Goal: Task Accomplishment & Management: Manage account settings

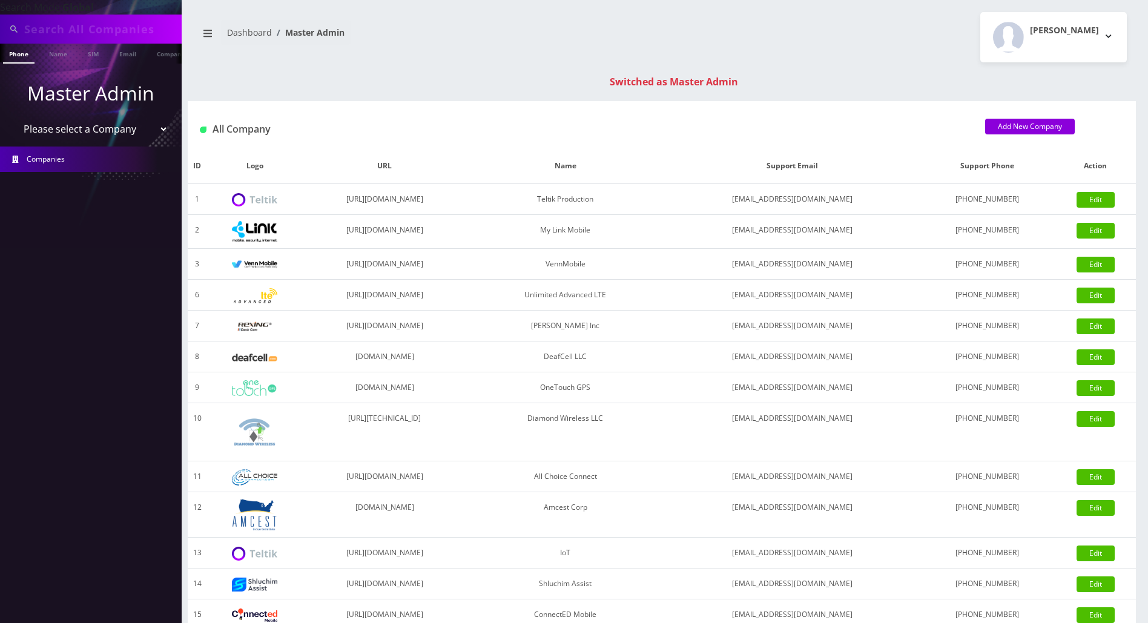
click at [76, 30] on input "text" at bounding box center [101, 29] width 154 height 23
type input "4436219950"
click at [19, 55] on link "Phone" at bounding box center [18, 54] width 31 height 20
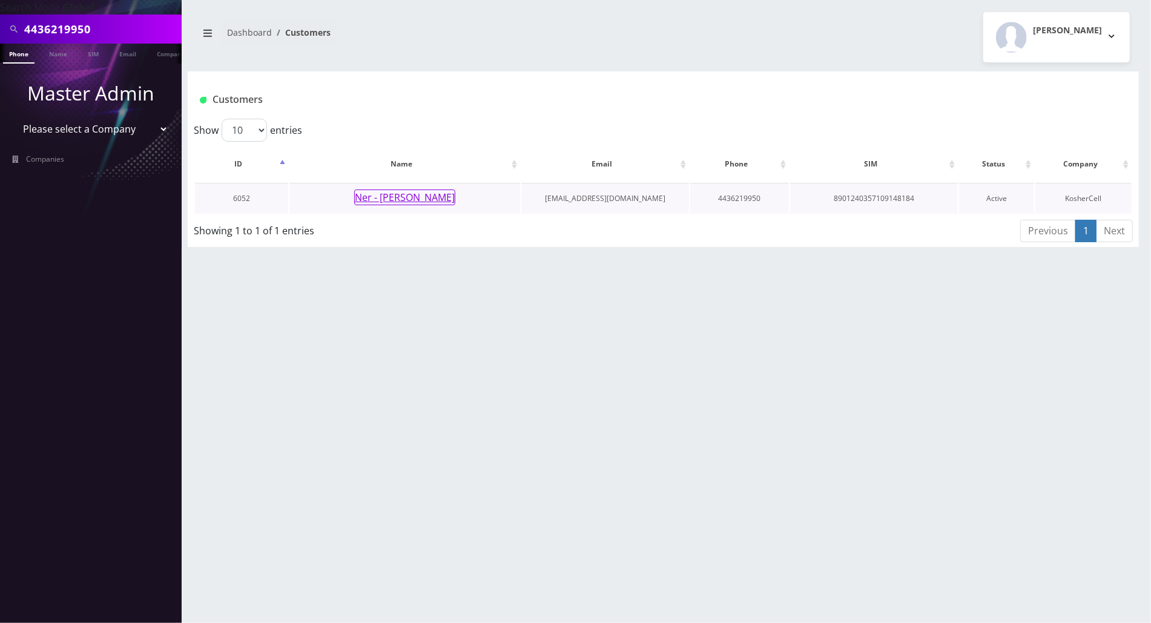
click at [390, 197] on button "Ner - [PERSON_NAME]" at bounding box center [404, 197] width 101 height 16
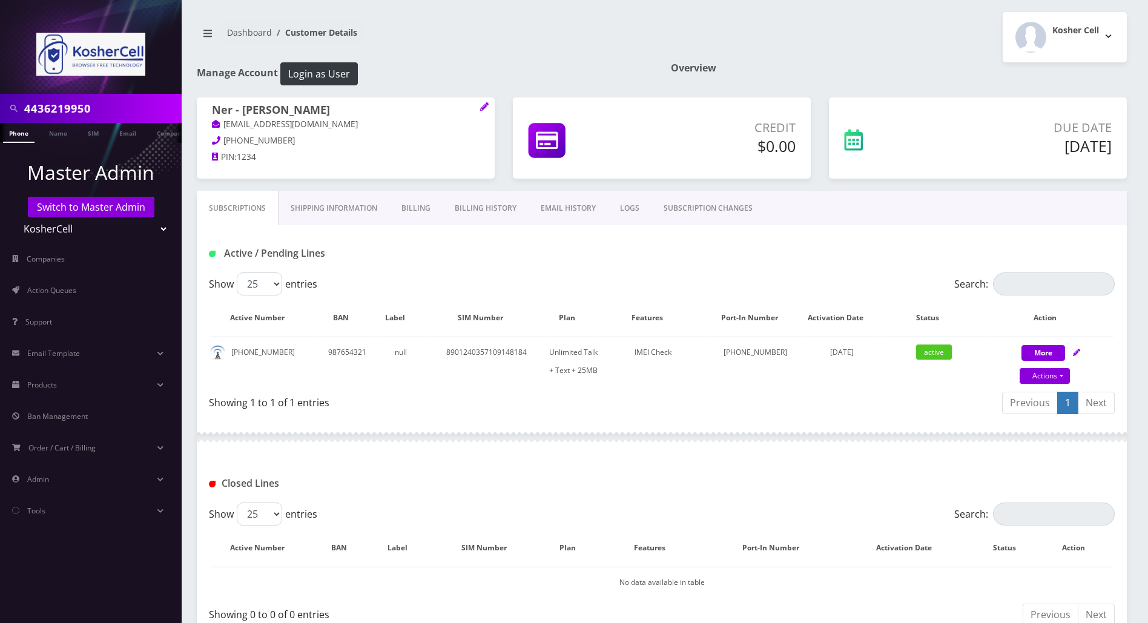
click at [572, 257] on div "Active / Pending Lines" at bounding box center [662, 253] width 924 height 20
click at [992, 242] on div "Active / Pending Lines" at bounding box center [662, 248] width 930 height 47
drag, startPoint x: 288, startPoint y: 352, endPoint x: 231, endPoint y: 354, distance: 56.9
click at [231, 354] on td "443-621-9950" at bounding box center [263, 361] width 107 height 49
copy td "443-621-9950"
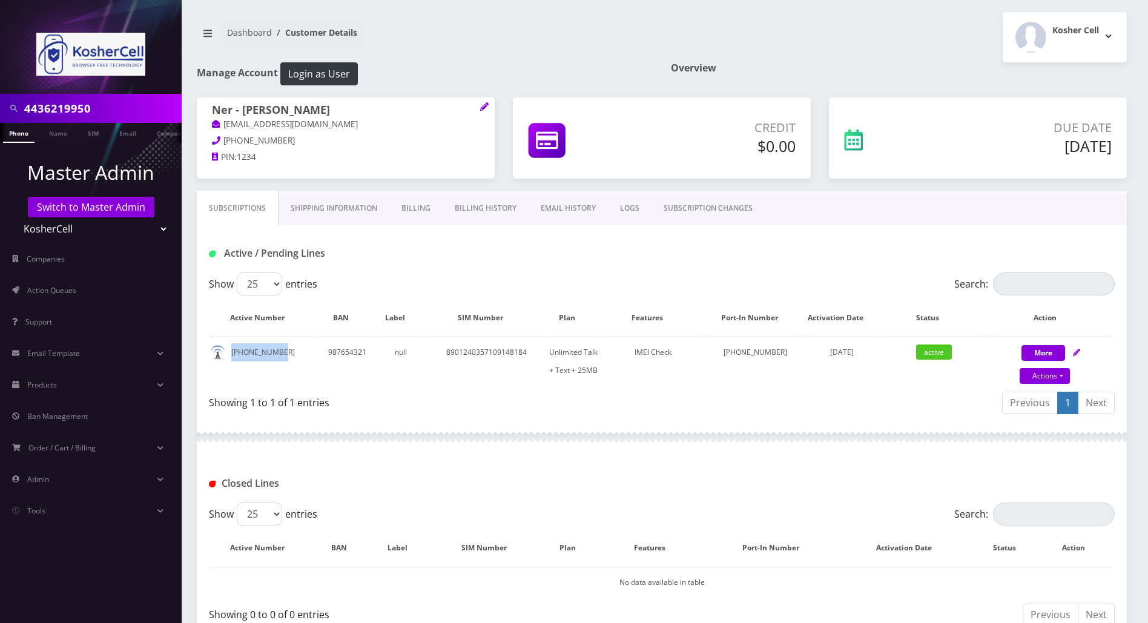
drag, startPoint x: 919, startPoint y: 435, endPoint x: 915, endPoint y: 404, distance: 30.6
click at [919, 435] on div at bounding box center [662, 437] width 930 height 36
drag, startPoint x: 365, startPoint y: 110, endPoint x: 211, endPoint y: 104, distance: 154.5
click at [211, 104] on div "Ner - Yechezkal Newman yechezkaln@gmail.com 443-621-9950 PIN: 1234" at bounding box center [346, 135] width 298 height 76
copy h1 "Ner - Yechezkal Newman"
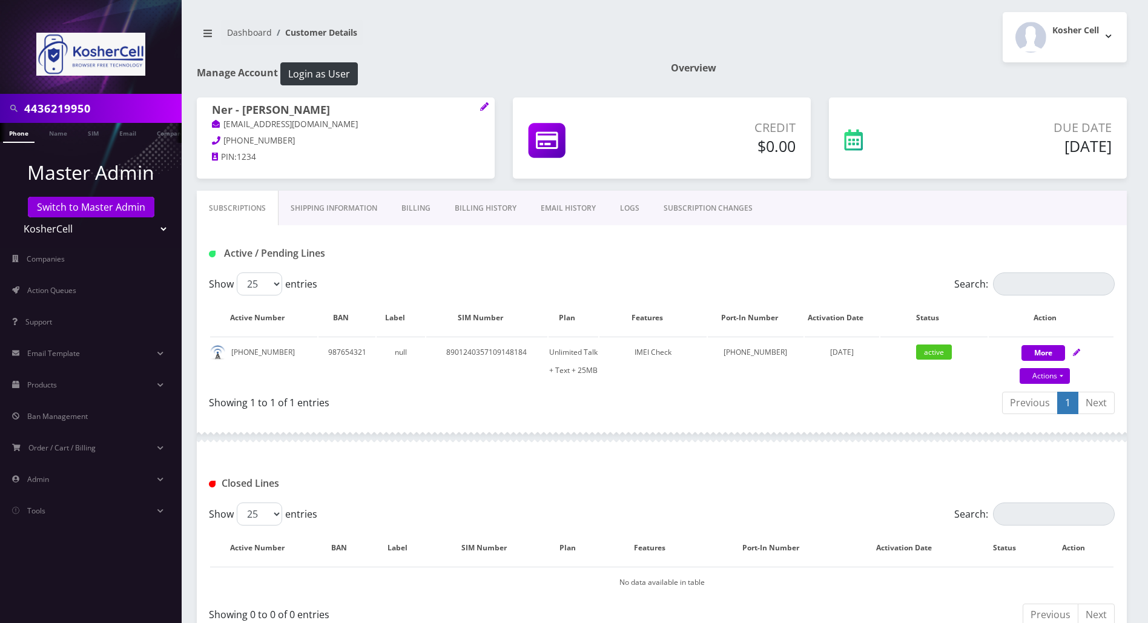
click at [1090, 467] on div "Closed Lines" at bounding box center [662, 478] width 930 height 47
click at [453, 427] on div at bounding box center [662, 437] width 930 height 36
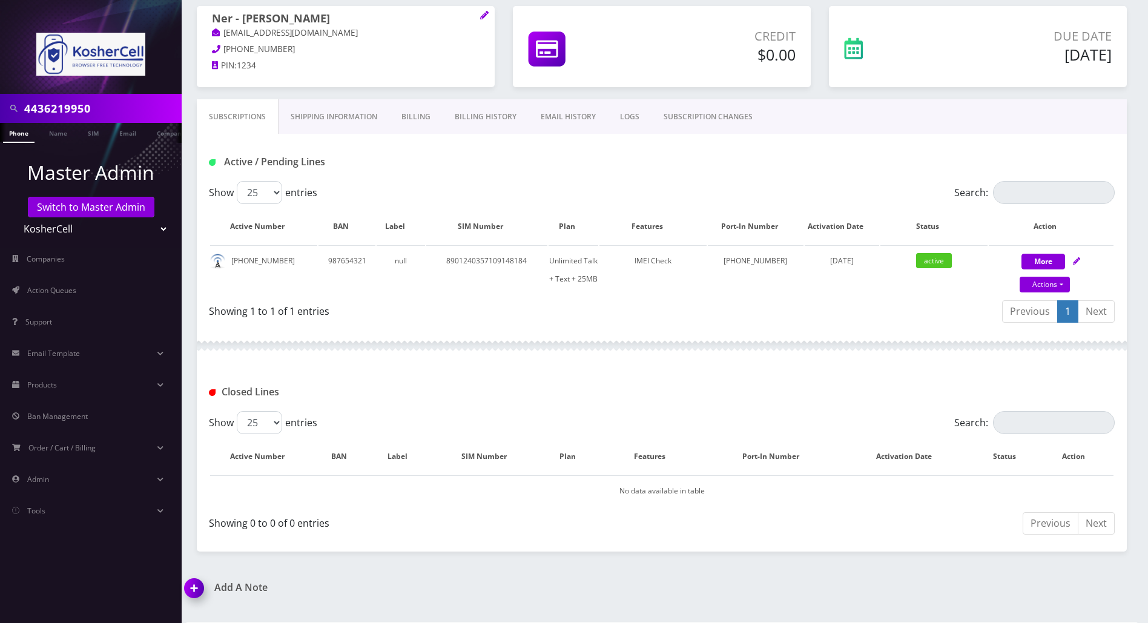
scroll to position [150, 0]
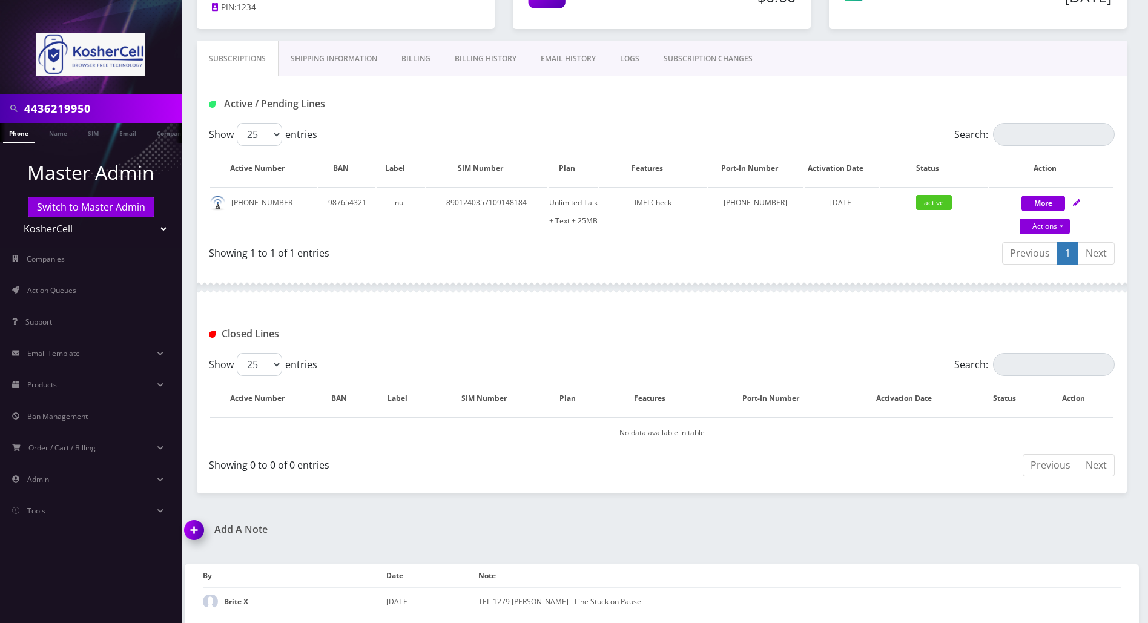
click at [807, 528] on div "Add A Note *Please Enter Note Save Note By Date Note Brite X December 03, 2024" at bounding box center [662, 574] width 972 height 101
click at [197, 528] on img at bounding box center [197, 534] width 36 height 36
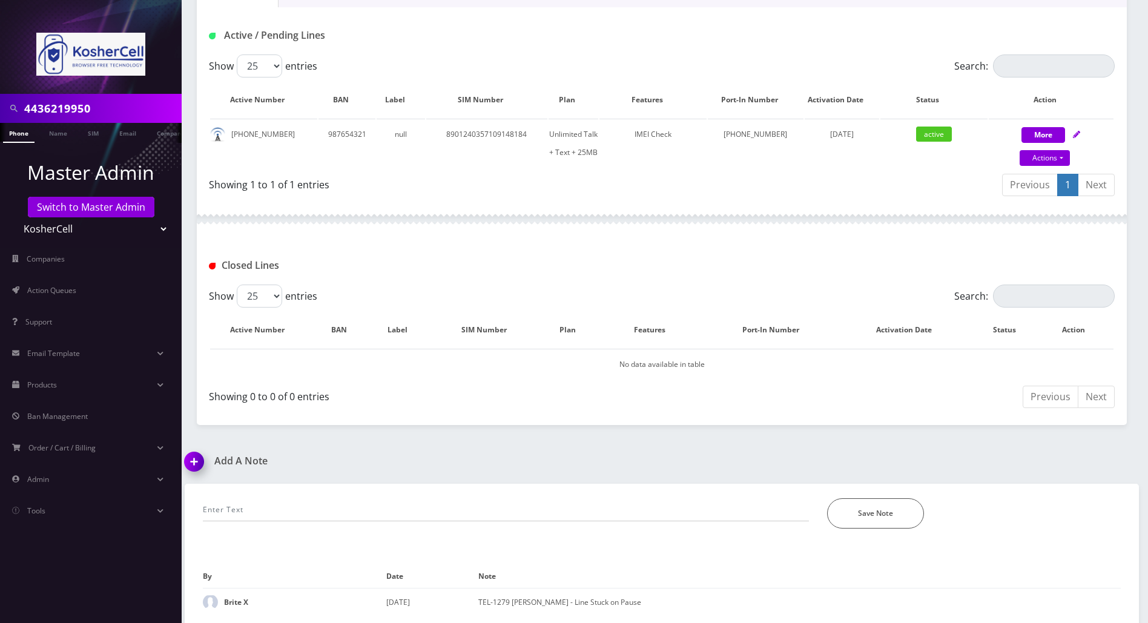
click at [307, 495] on div "*Please Enter Note Save Note" at bounding box center [662, 506] width 936 height 45
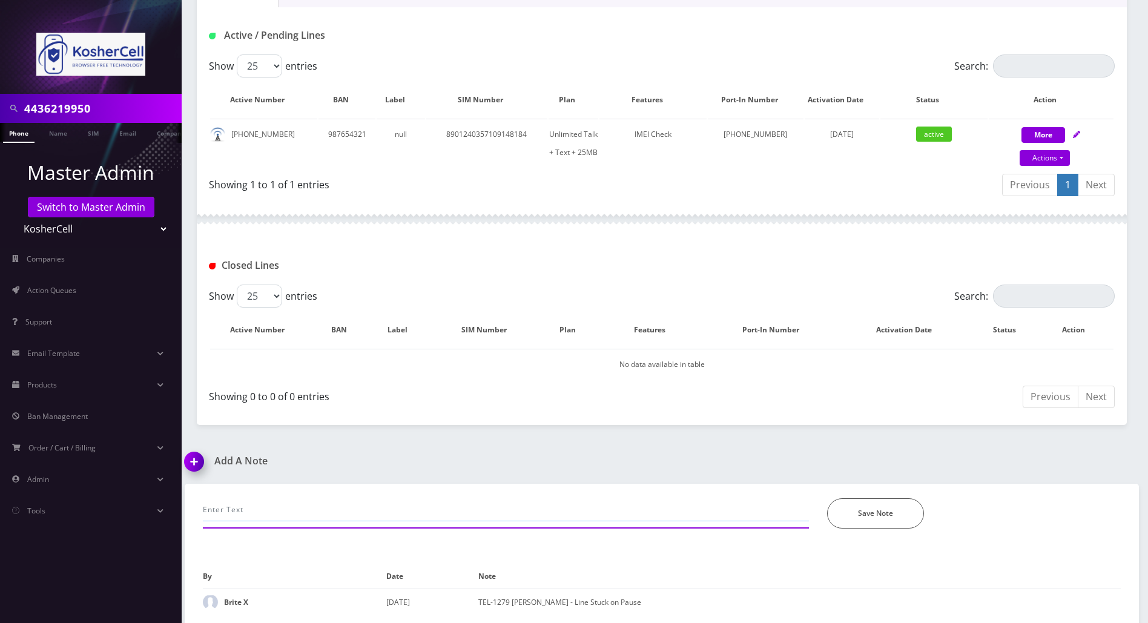
click at [311, 506] on input "text" at bounding box center [506, 509] width 606 height 23
paste input "Ner - Yechezkal Newman (Kosher Cell) 443-621-9950 *customer called to check if …"
type input "Ner - Yechezkal Newman (Kosher Cell) 443-621-9950 *customer called to check if …"
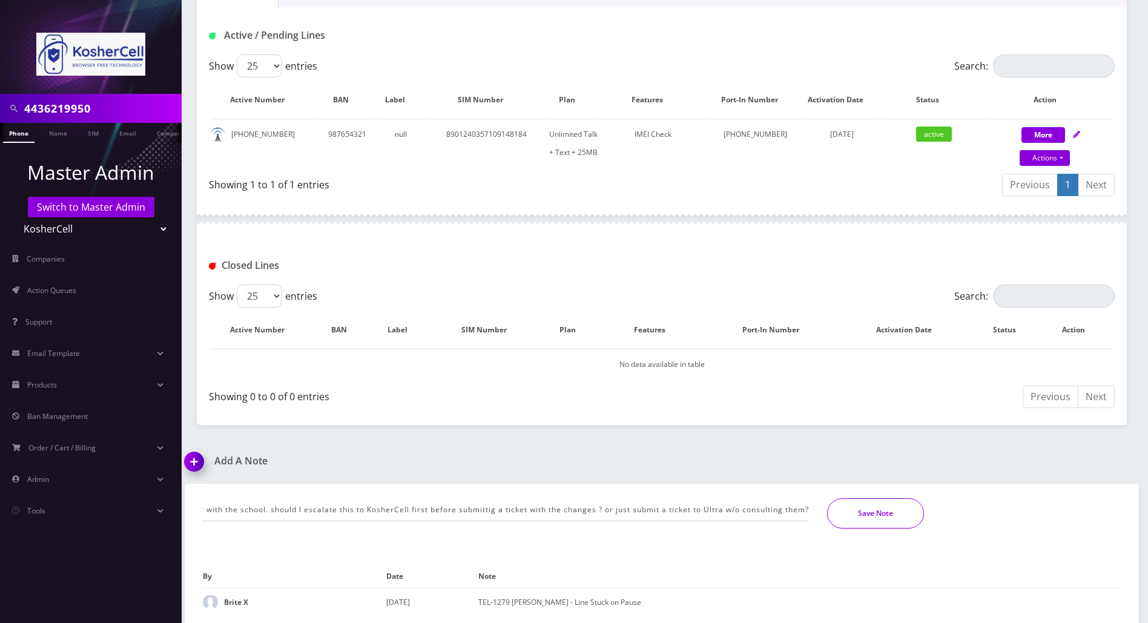
scroll to position [0, 0]
click at [855, 513] on button "Save Note" at bounding box center [875, 513] width 97 height 30
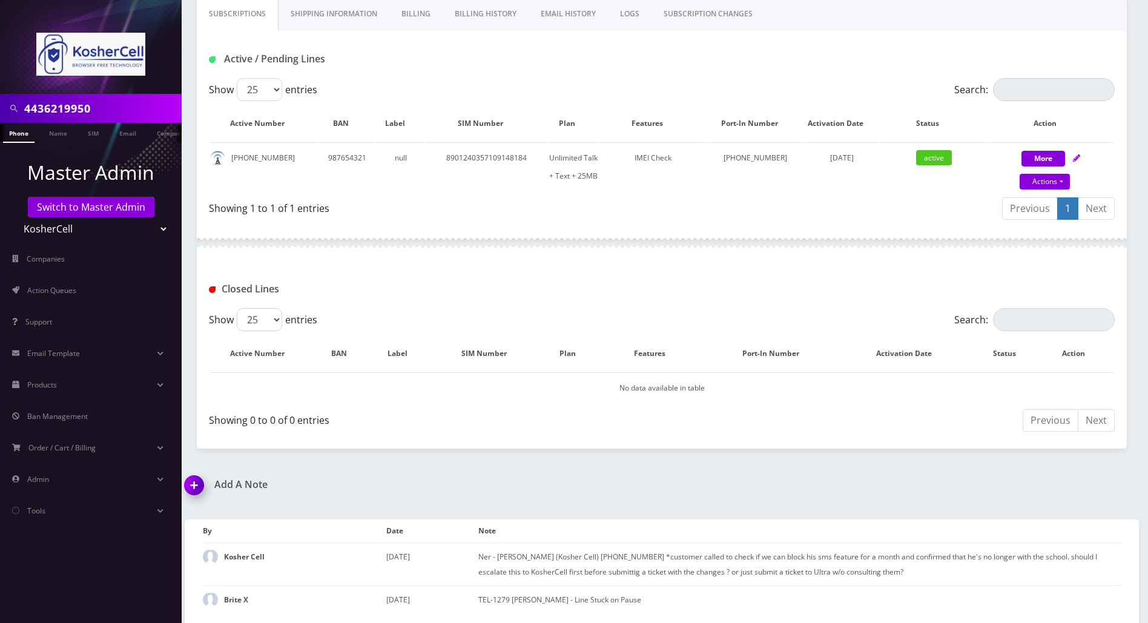
scroll to position [193, 0]
click at [1123, 498] on div "Add A Note Ner - Yechezkal Newman (Kosher Cell) 443-621-9950 *customer called t…" at bounding box center [662, 553] width 972 height 144
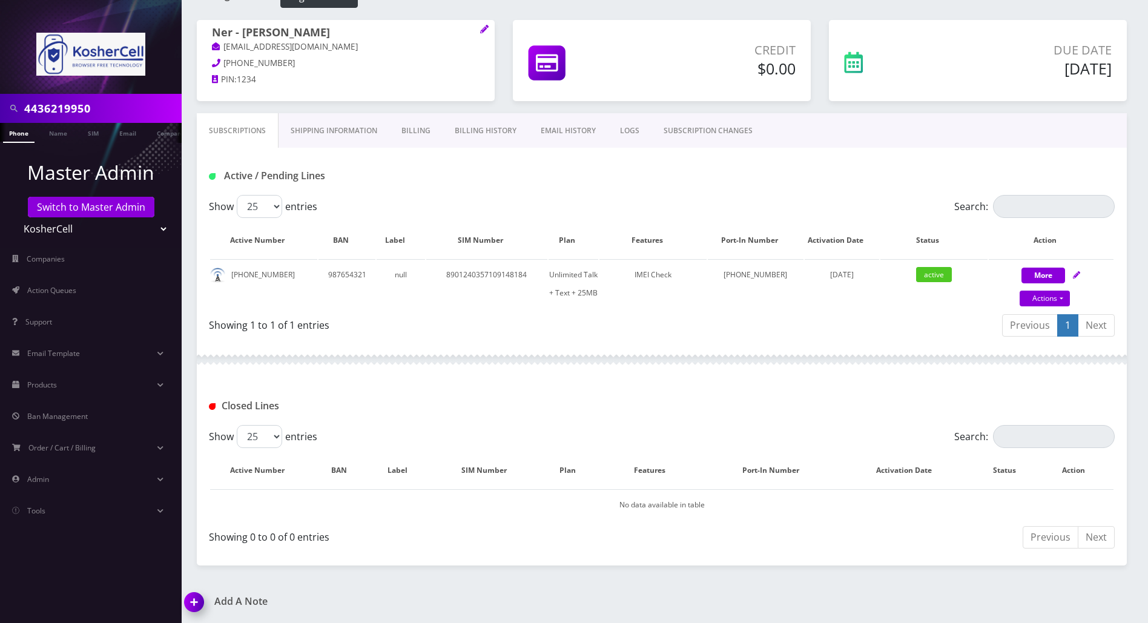
scroll to position [0, 0]
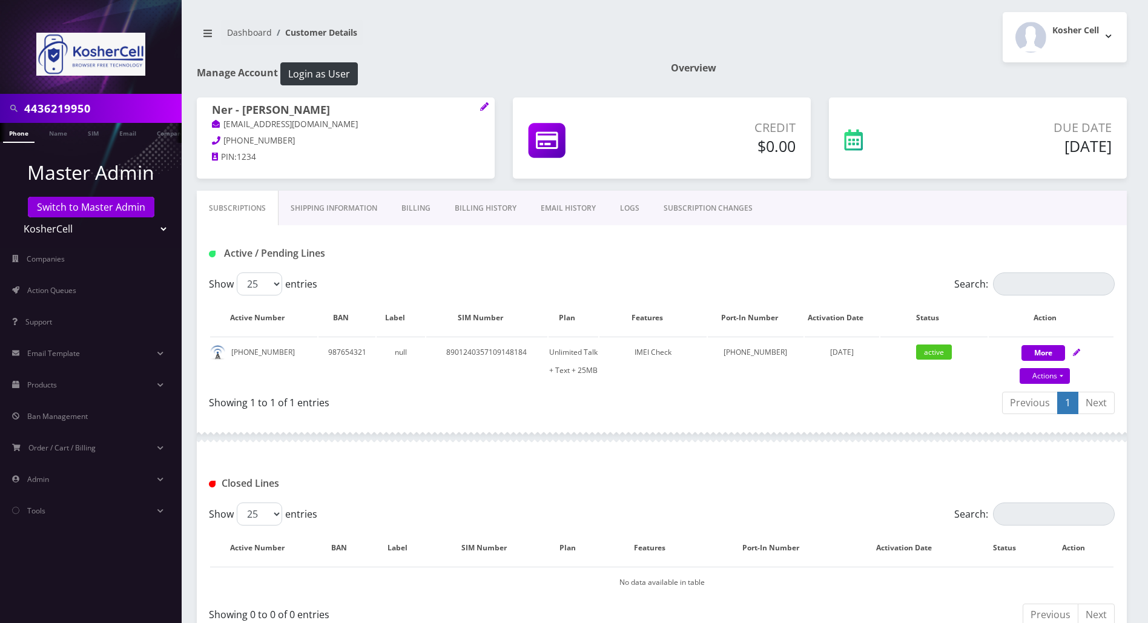
click at [1099, 467] on div "Closed Lines" at bounding box center [662, 478] width 930 height 47
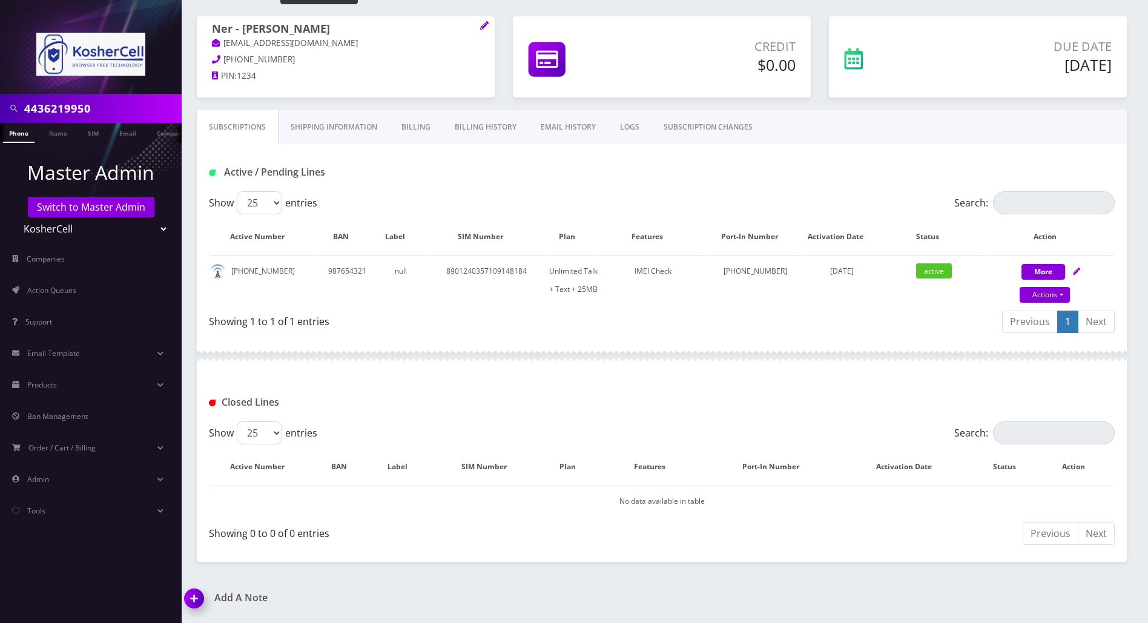
scroll to position [193, 0]
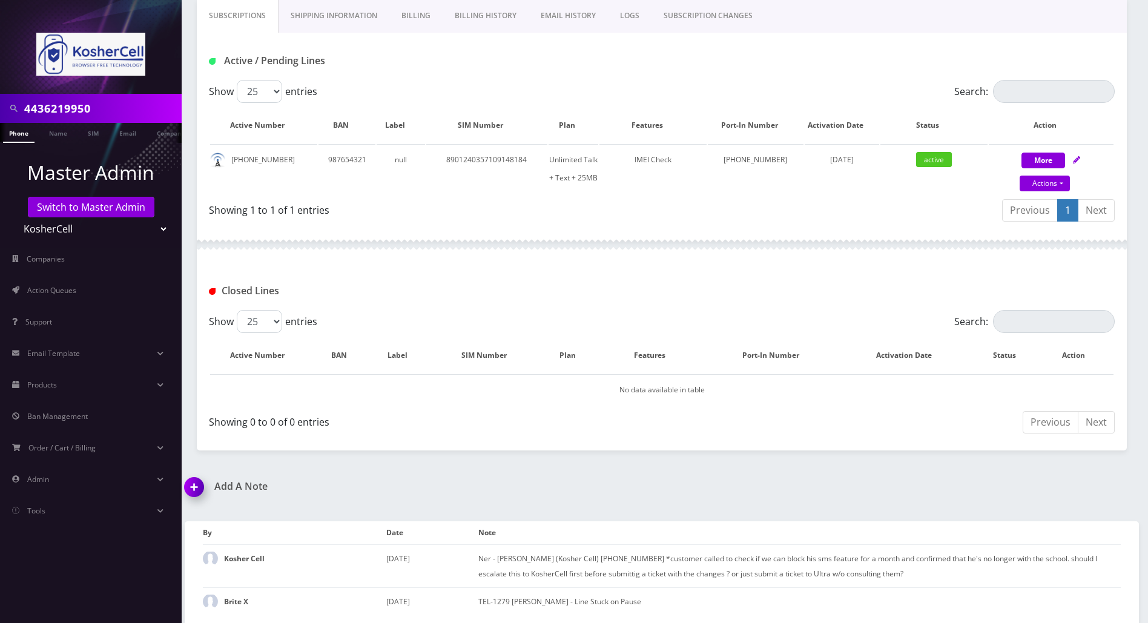
click at [611, 263] on div "Closed Lines" at bounding box center [662, 286] width 930 height 47
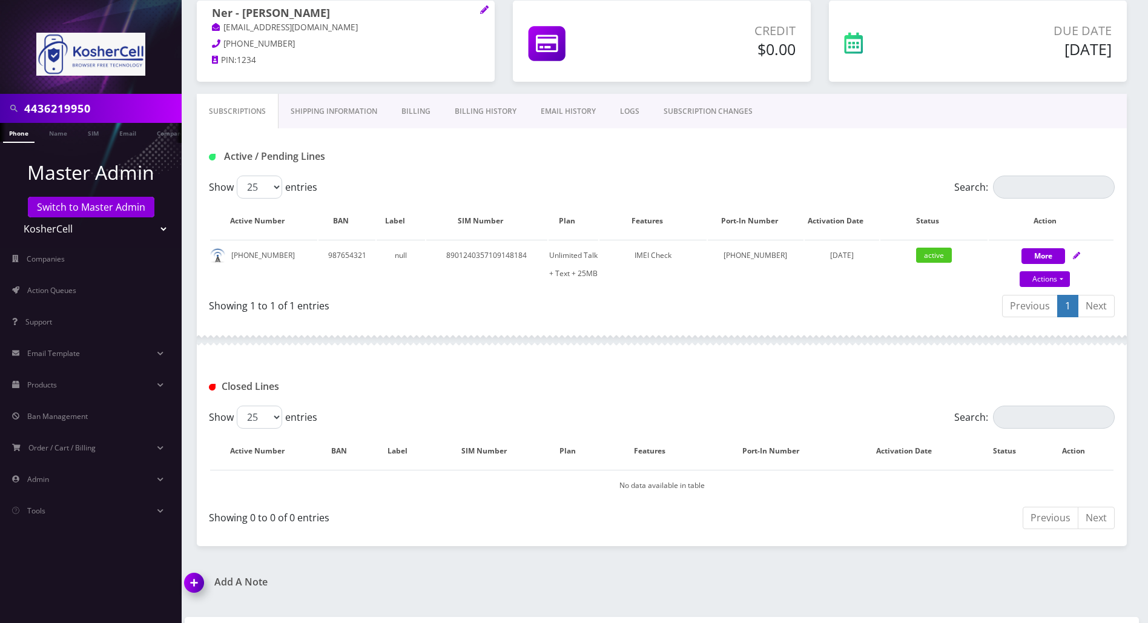
scroll to position [0, 0]
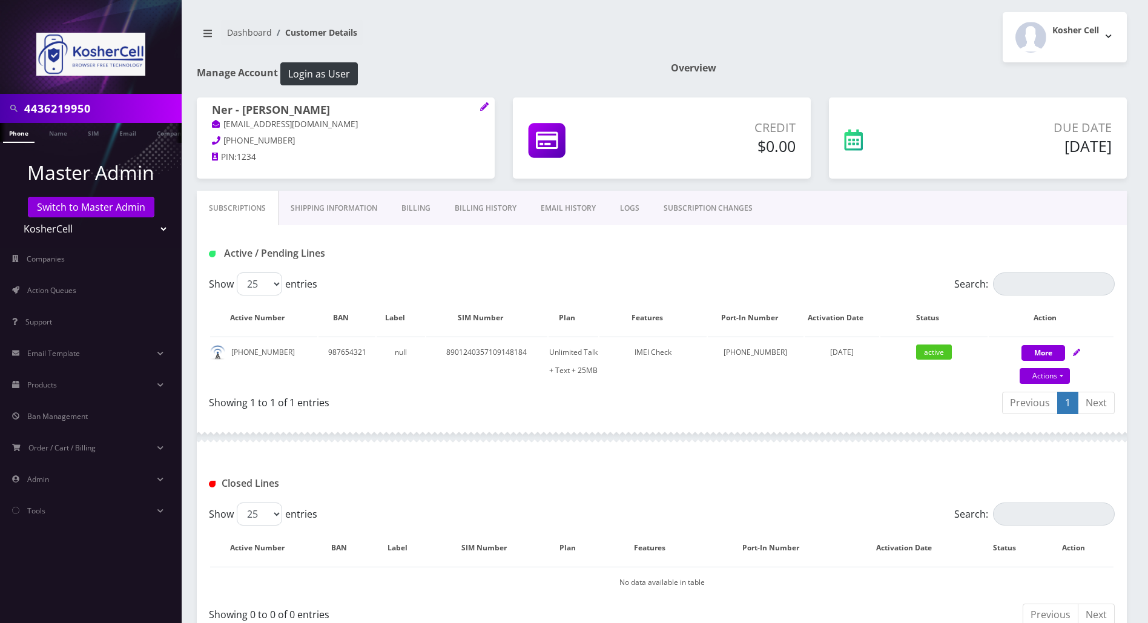
click at [579, 467] on div "Closed Lines" at bounding box center [662, 478] width 930 height 47
click at [1126, 248] on div "Active / Pending Lines" at bounding box center [662, 248] width 930 height 47
click at [725, 27] on div "Kosher Cell Logout" at bounding box center [899, 37] width 474 height 50
click at [629, 463] on div "Closed Lines" at bounding box center [662, 478] width 930 height 47
click at [103, 213] on link "Switch to Master Admin" at bounding box center [91, 207] width 127 height 21
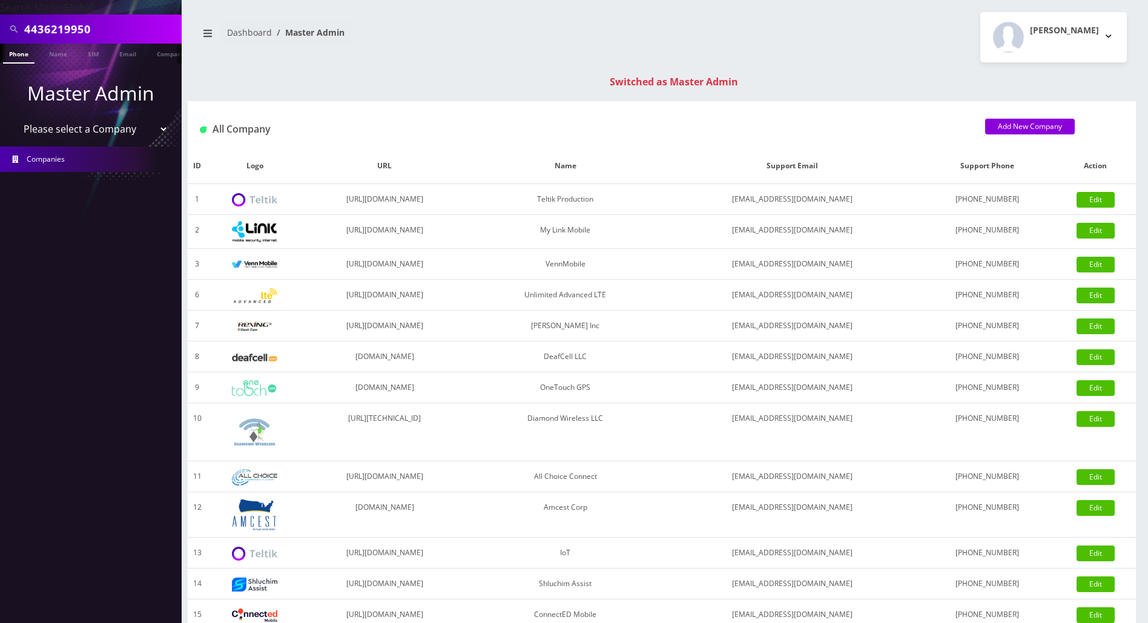
drag, startPoint x: 111, startPoint y: 27, endPoint x: -5, endPoint y: 28, distance: 116.2
click at [0, 28] on html "Search Mode: Global 4436219950 Phone Name SIM Email Company Customer Master Adm…" at bounding box center [574, 430] width 1148 height 861
paste input "6467758664"
type input "6467758664"
click at [22, 53] on link "Phone" at bounding box center [18, 54] width 31 height 20
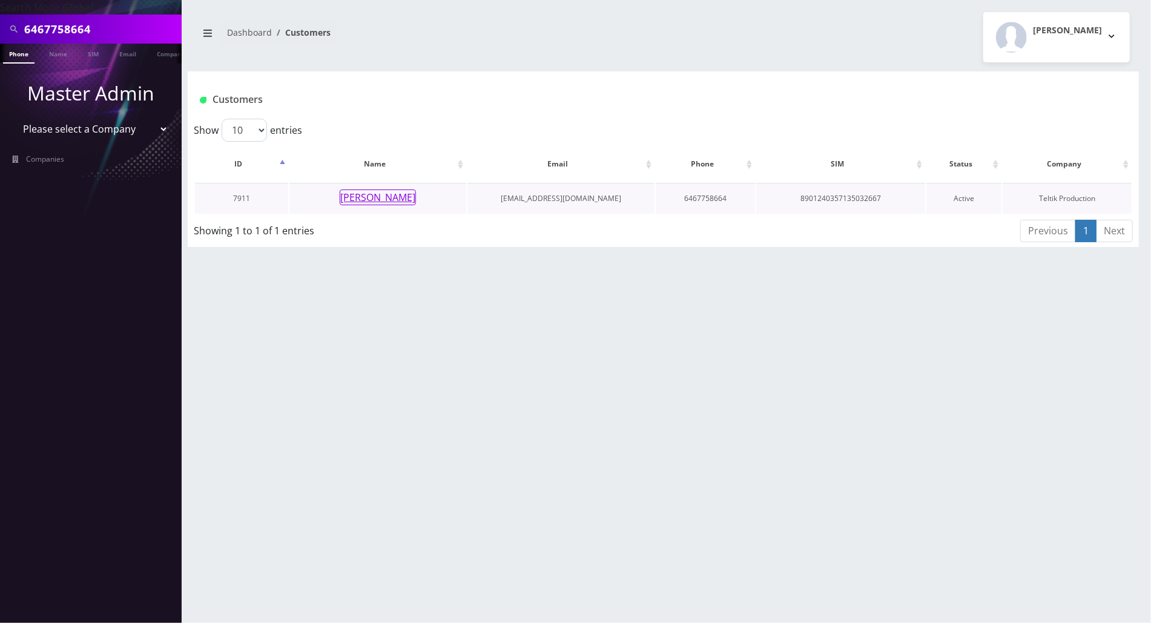
click at [363, 197] on button "[PERSON_NAME]" at bounding box center [378, 197] width 76 height 16
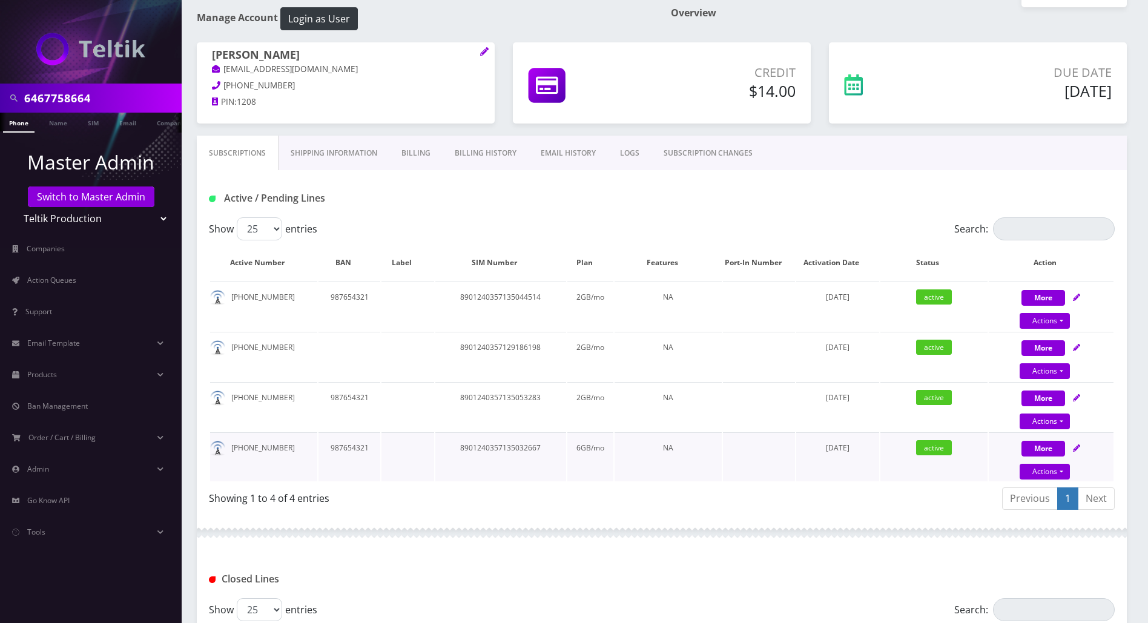
scroll to position [81, 0]
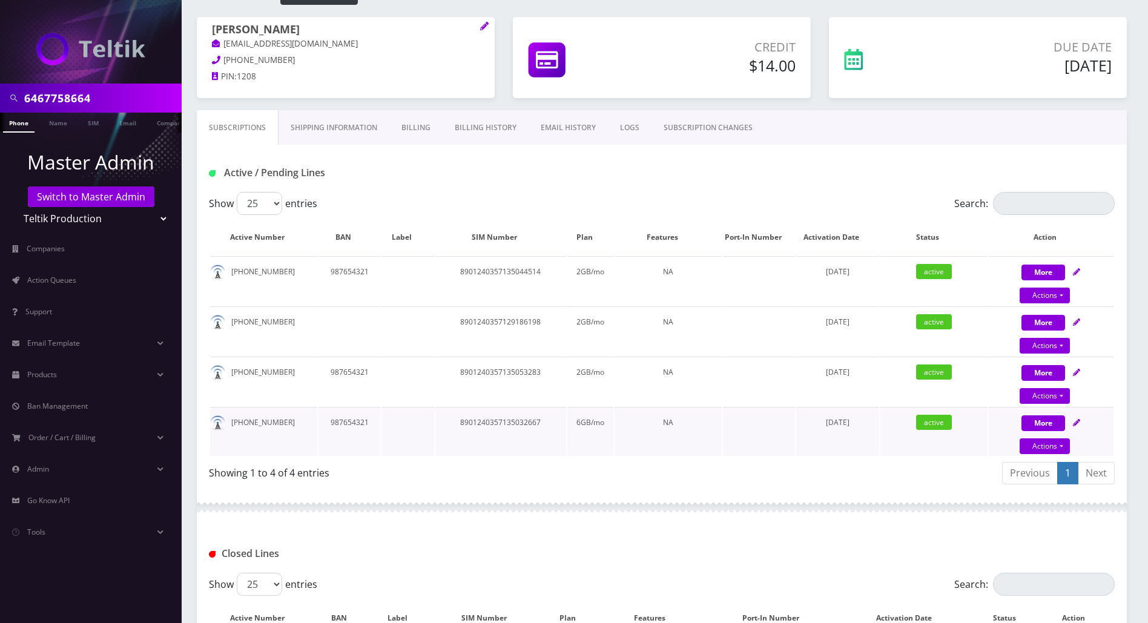
click at [1080, 419] on div "More Actions Suspend Close Swap Sim Confirm" at bounding box center [1051, 431] width 125 height 36
select select "3-in-1 SIM Kit"
select select "44"
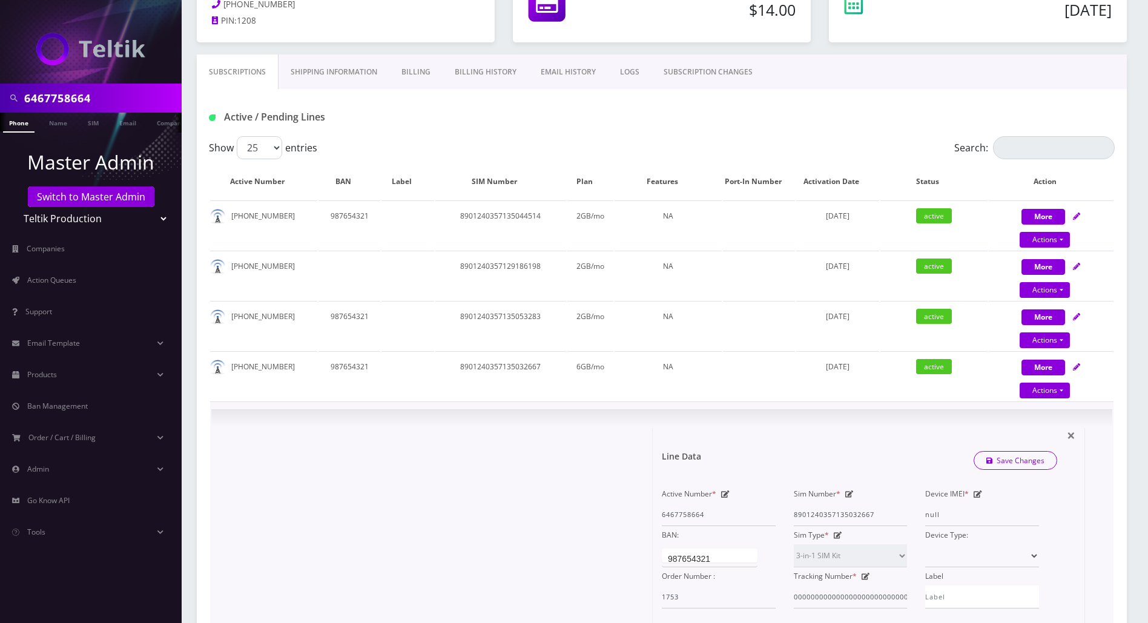
scroll to position [161, 0]
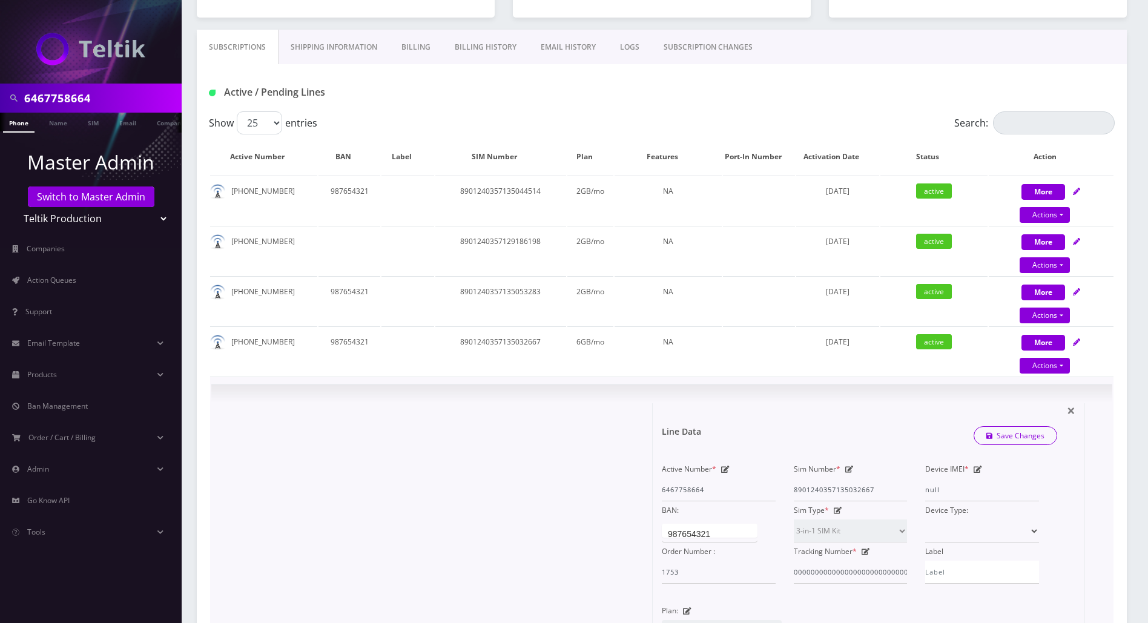
click at [851, 467] on icon at bounding box center [849, 469] width 8 height 7
click at [845, 466] on icon at bounding box center [849, 469] width 8 height 7
click at [848, 470] on icon at bounding box center [849, 469] width 8 height 7
click at [663, 484] on div "Active Number * 6467758664 Sim Number * [TECHNICAL_ID] Device IMEI * null BAN: …" at bounding box center [850, 521] width 395 height 123
paste input "27243355"
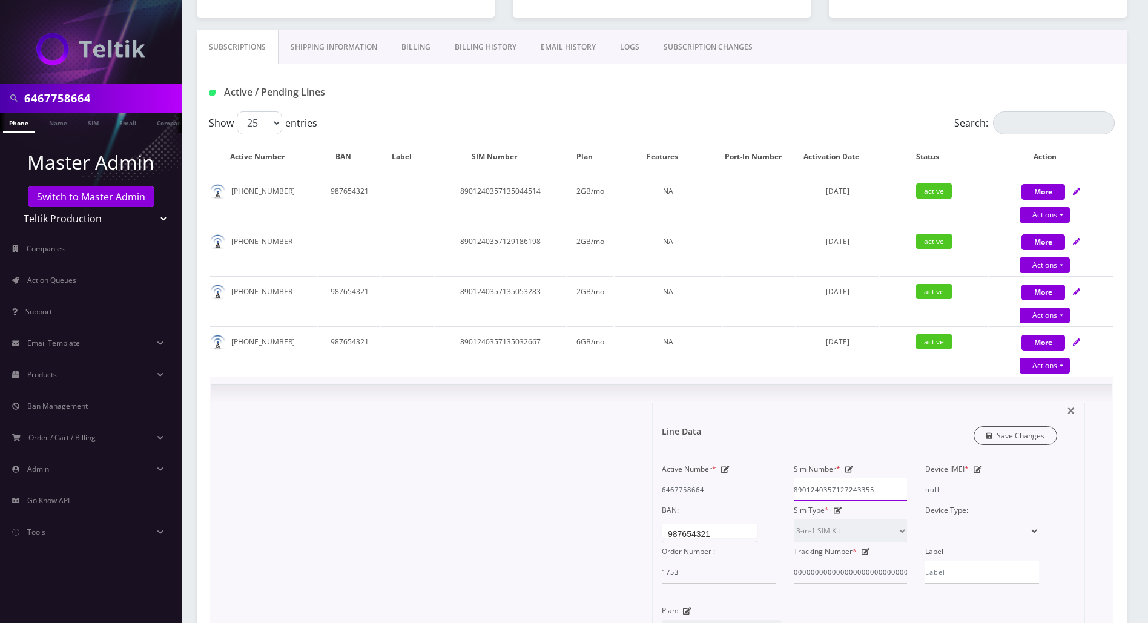
type input "8901240357127243355"
click at [1013, 433] on link "Save Changes" at bounding box center [1015, 435] width 84 height 19
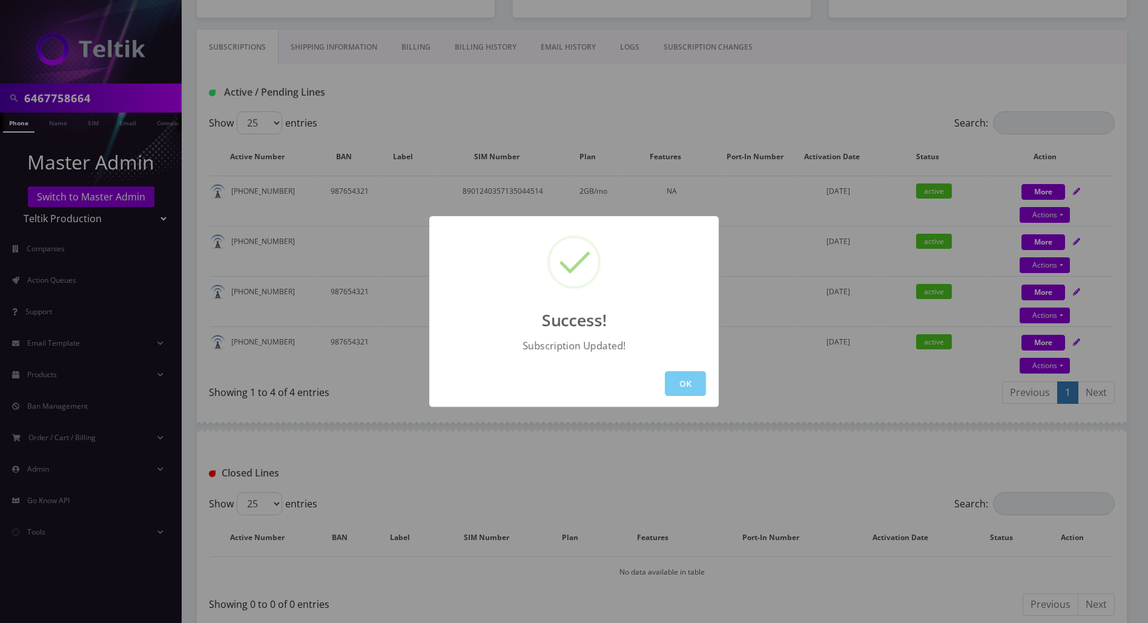
click at [688, 383] on button "OK" at bounding box center [685, 383] width 41 height 25
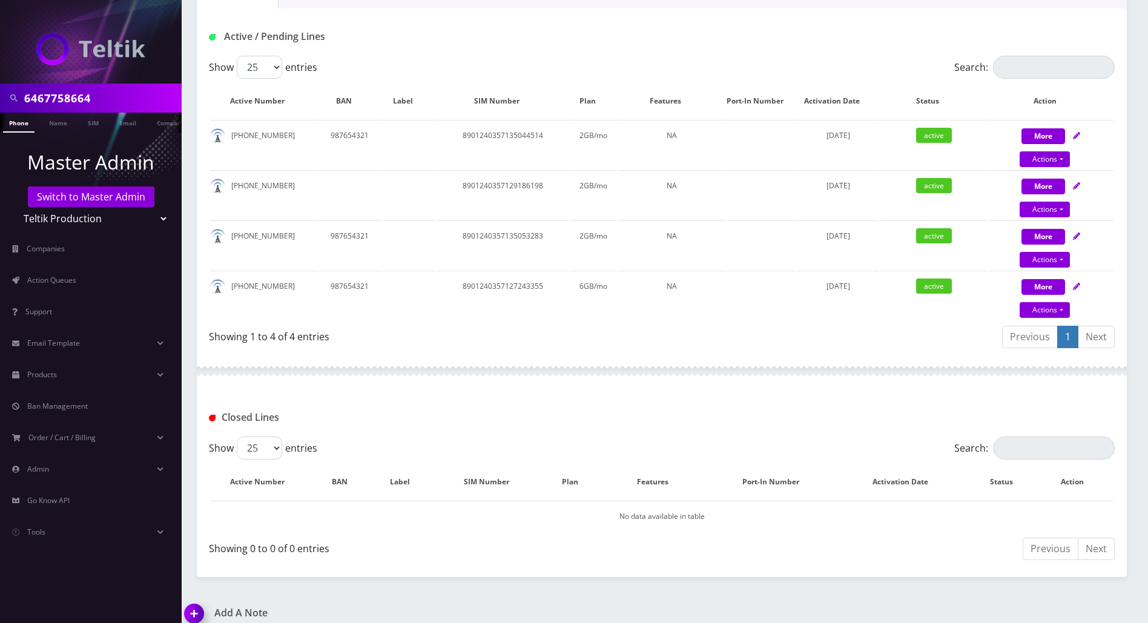
scroll to position [242, 0]
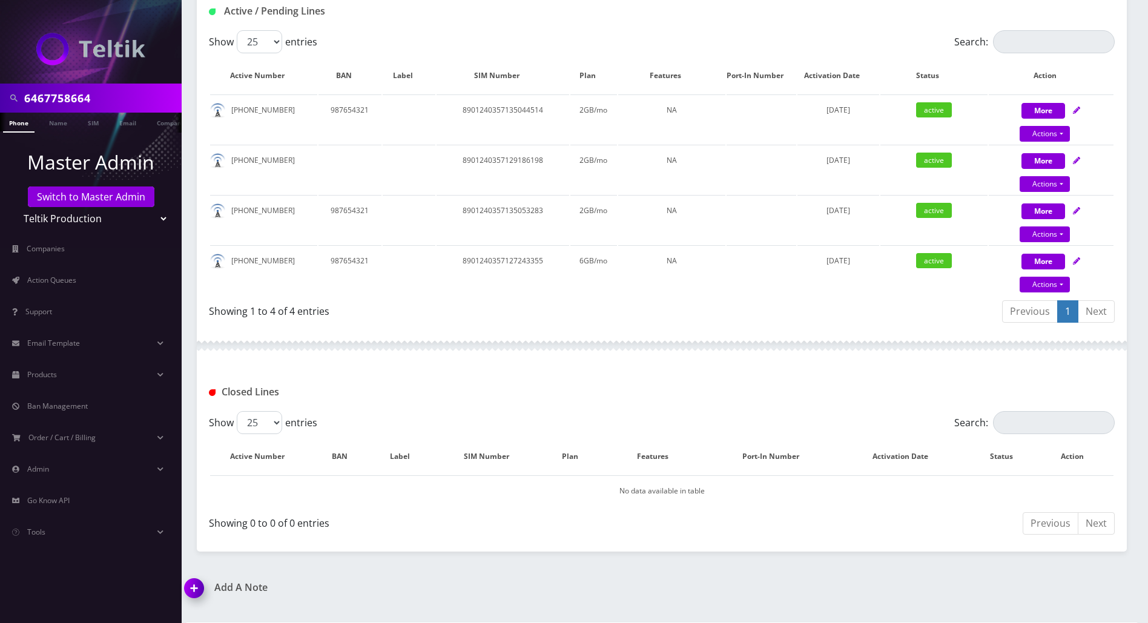
click at [411, 593] on div "Add A Note" at bounding box center [419, 596] width 486 height 28
click at [194, 587] on img at bounding box center [197, 592] width 36 height 36
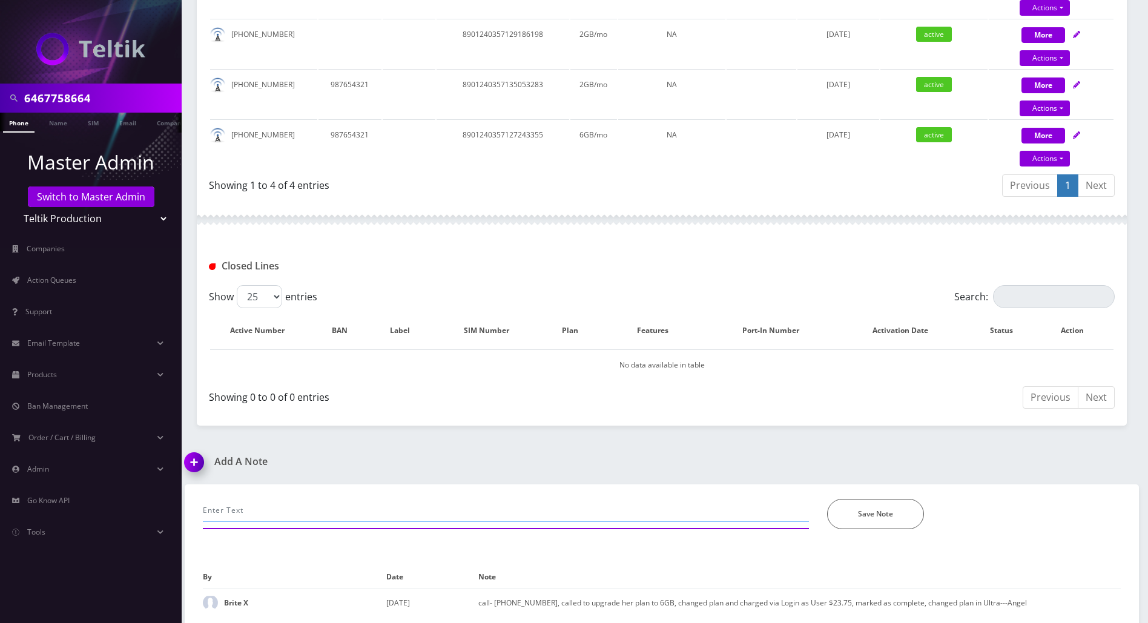
click at [398, 505] on input "text" at bounding box center [506, 510] width 606 height 23
paste input "8901240357127243355 6467758664"
click at [398, 504] on input "[PERSON_NAME] asked to swap sim : [TECHNICAL_ID] 6467758664" at bounding box center [506, 510] width 606 height 23
type input "[PERSON_NAME] asked to swap sim : [TECHNICAL_ID] for 6467758664"
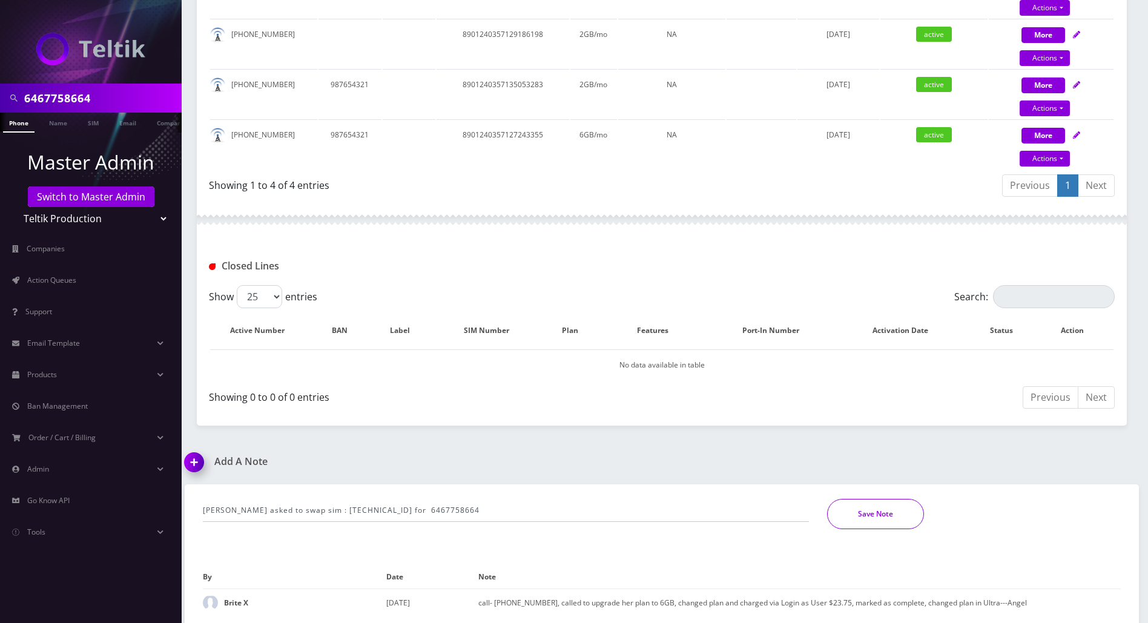
click at [879, 515] on button "Save Note" at bounding box center [875, 514] width 97 height 30
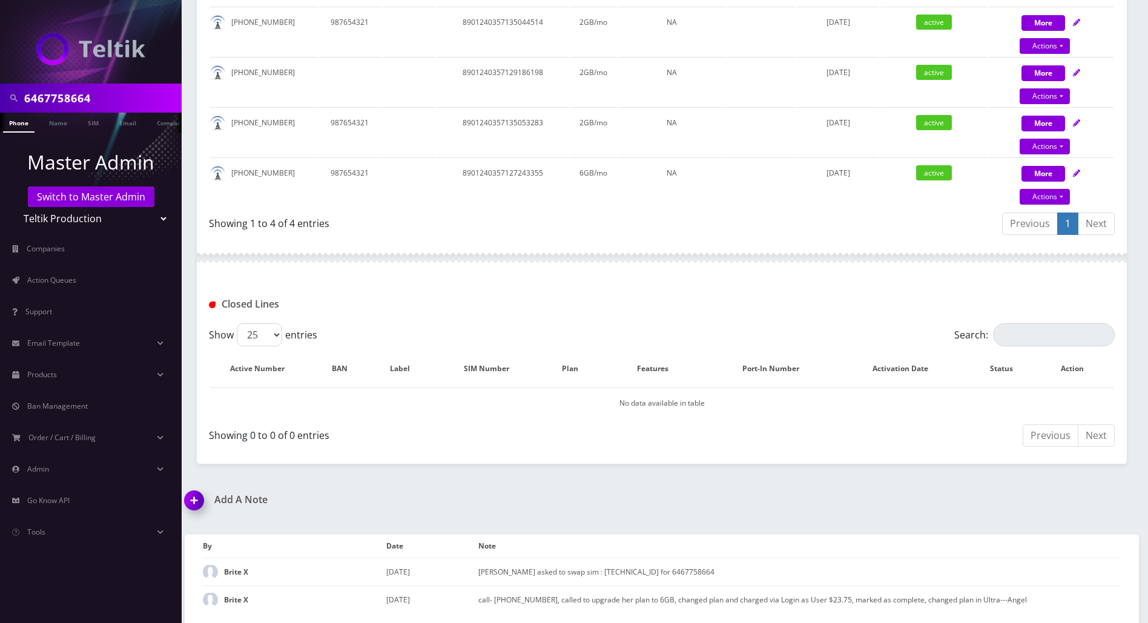
scroll to position [328, 0]
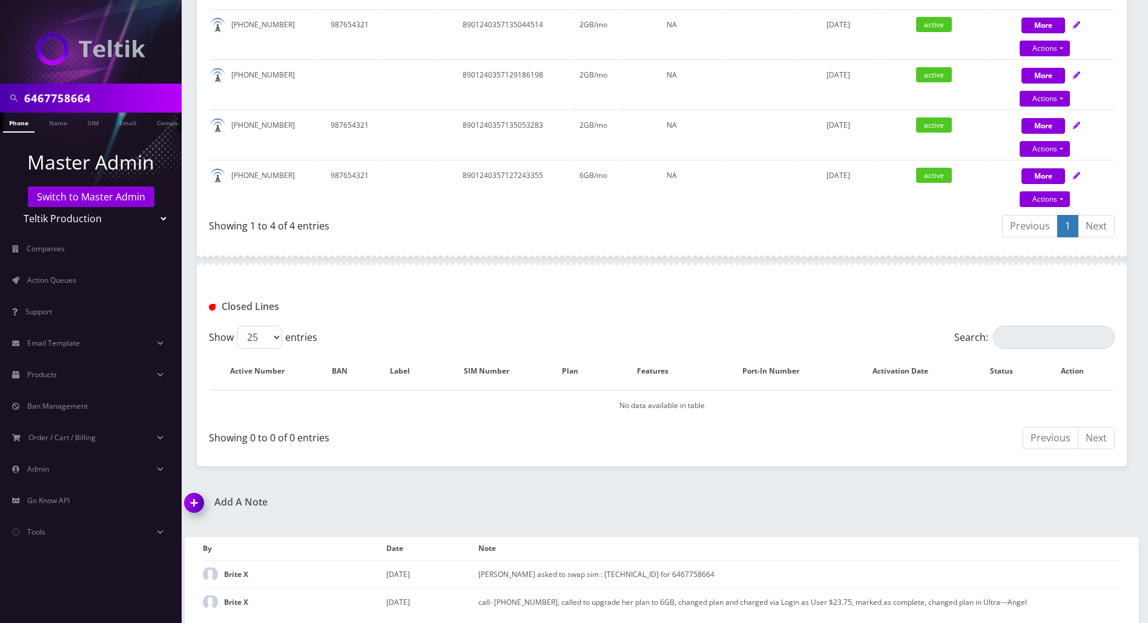
click at [1109, 493] on div "6467758664 Phone Name SIM Email Company Customer Dashboard Customer Details Bri…" at bounding box center [662, 148] width 972 height 953
click at [1085, 498] on div "Add A Note [PERSON_NAME] asked to swap sim : [TECHNICAL_ID] for 6467758664 *Ple…" at bounding box center [662, 560] width 972 height 129
